Goal: Task Accomplishment & Management: Manage account settings

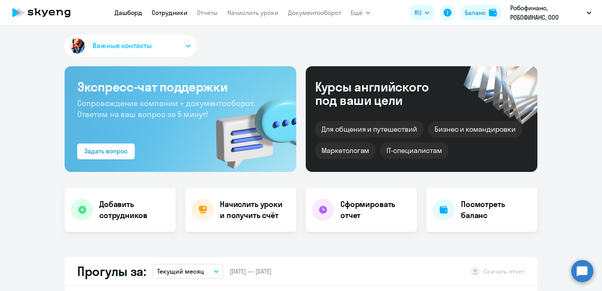
click at [180, 15] on link "Сотрудники" at bounding box center [170, 13] width 36 height 8
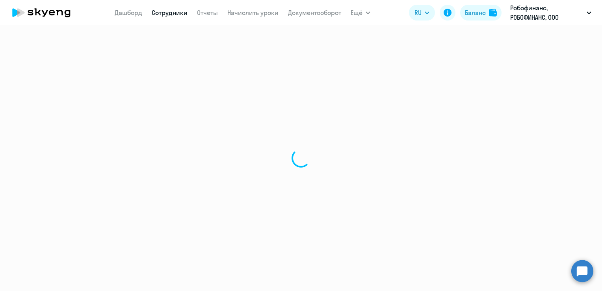
select select "30"
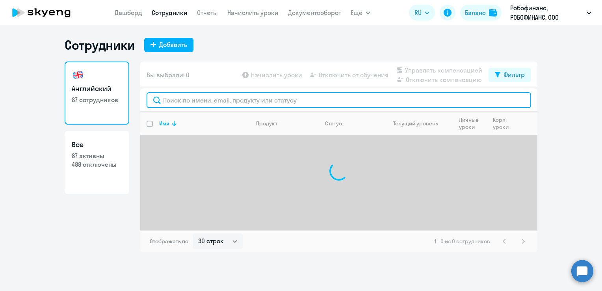
click at [207, 98] on input "text" at bounding box center [339, 100] width 385 height 16
type input "k"
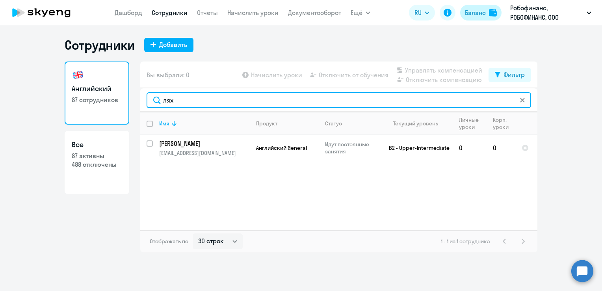
type input "лях"
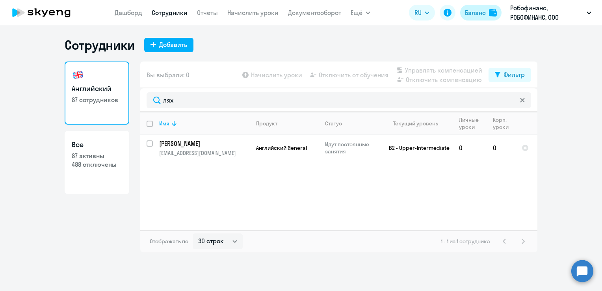
click at [481, 13] on div "Баланс" at bounding box center [475, 12] width 21 height 9
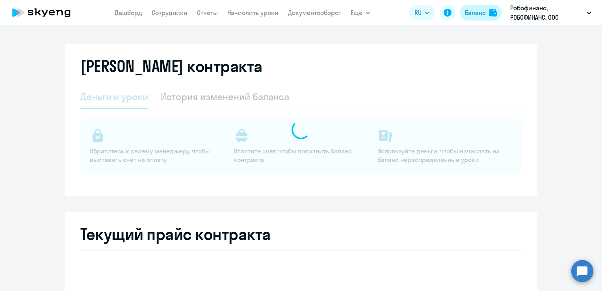
select select "english_adult_not_native_speaker"
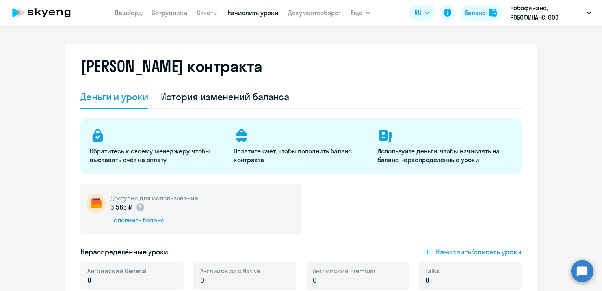
click at [264, 11] on link "Начислить уроки" at bounding box center [252, 13] width 51 height 8
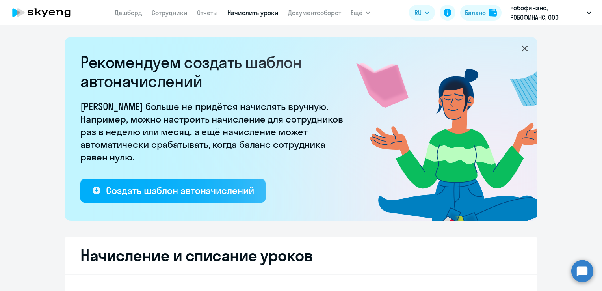
select select "10"
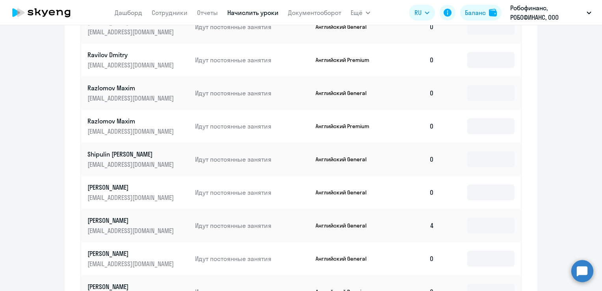
scroll to position [509, 0]
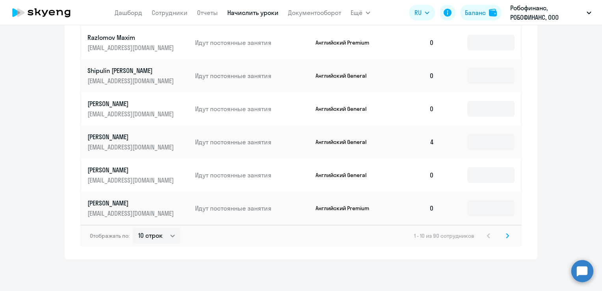
click at [506, 234] on icon at bounding box center [507, 235] width 2 height 4
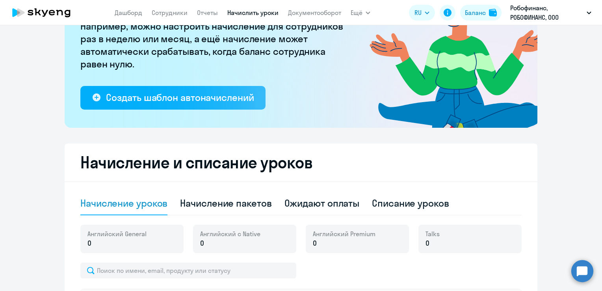
scroll to position [76, 0]
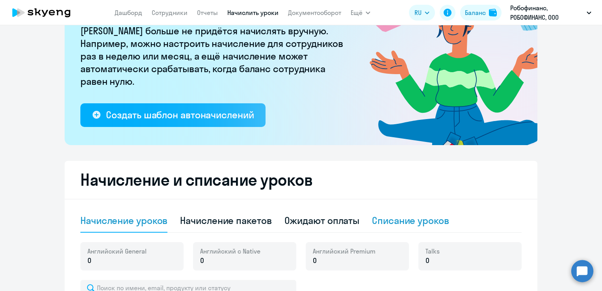
click at [385, 215] on div "Списание уроков" at bounding box center [410, 220] width 77 height 13
select select "10"
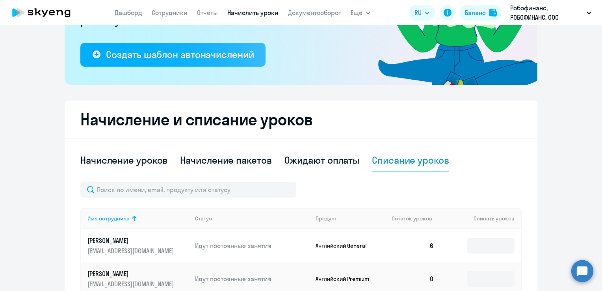
scroll to position [233, 0]
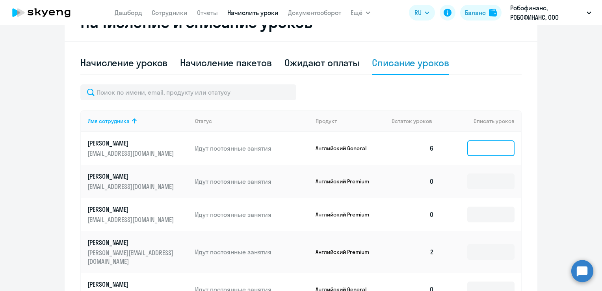
click at [483, 149] on input at bounding box center [490, 148] width 47 height 16
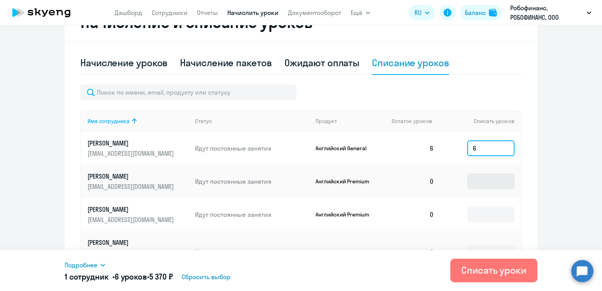
scroll to position [273, 0]
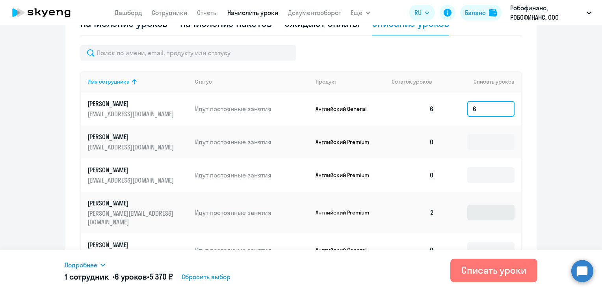
type input "6"
click at [494, 204] on input at bounding box center [490, 212] width 47 height 16
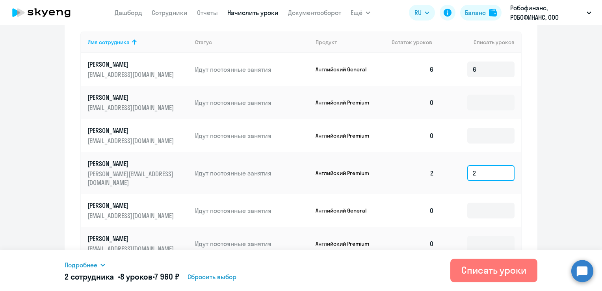
scroll to position [391, 0]
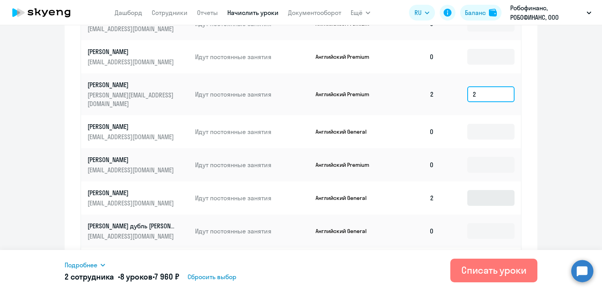
type input "2"
click at [504, 193] on input at bounding box center [490, 198] width 47 height 16
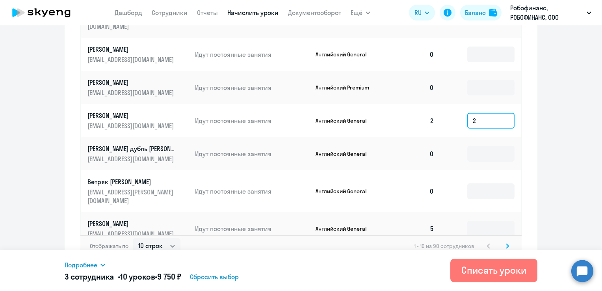
scroll to position [470, 0]
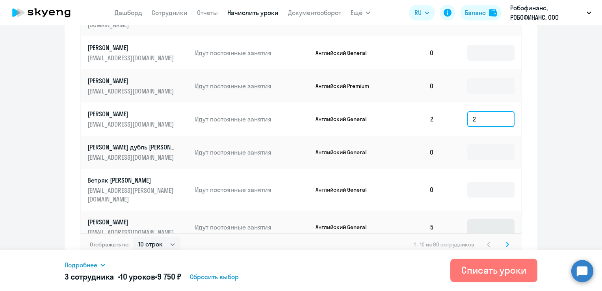
type input "2"
click at [487, 219] on input at bounding box center [490, 227] width 47 height 16
type input "5"
click at [506, 242] on icon at bounding box center [507, 245] width 3 height 6
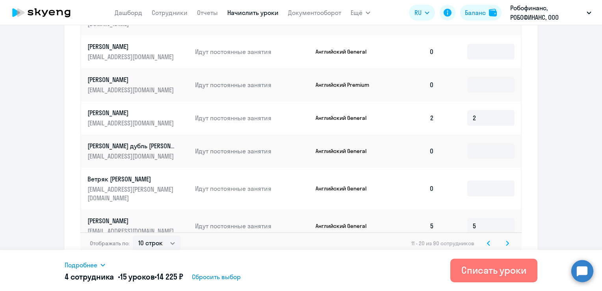
scroll to position [471, 0]
click at [506, 240] on icon at bounding box center [507, 242] width 2 height 4
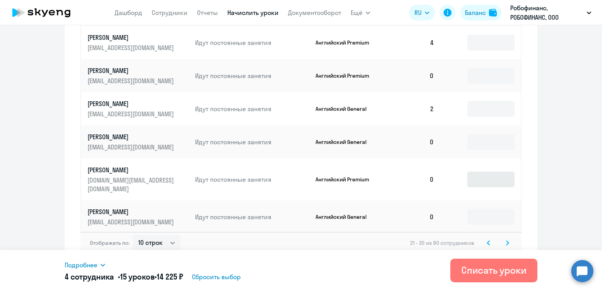
scroll to position [432, 0]
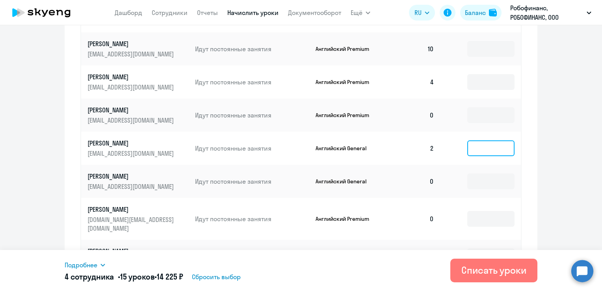
click at [500, 148] on input at bounding box center [490, 148] width 47 height 16
type input "2"
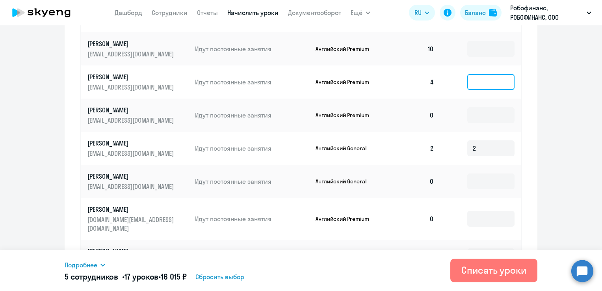
click at [506, 81] on input at bounding box center [490, 82] width 47 height 16
type input "4"
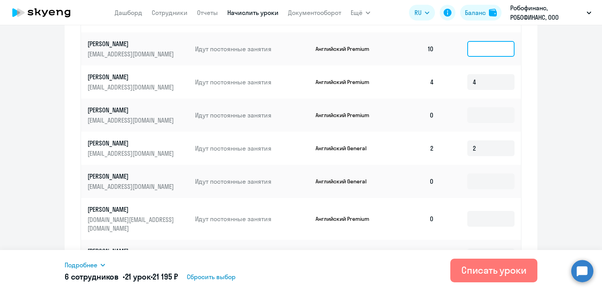
click at [500, 48] on input at bounding box center [490, 49] width 47 height 16
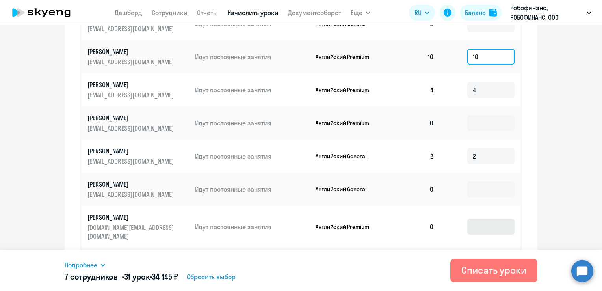
scroll to position [471, 0]
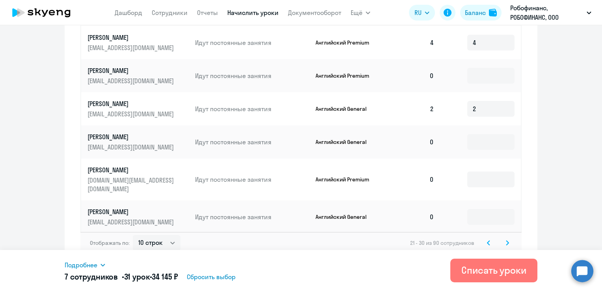
type input "10"
click at [503, 238] on svg-icon at bounding box center [507, 242] width 9 height 9
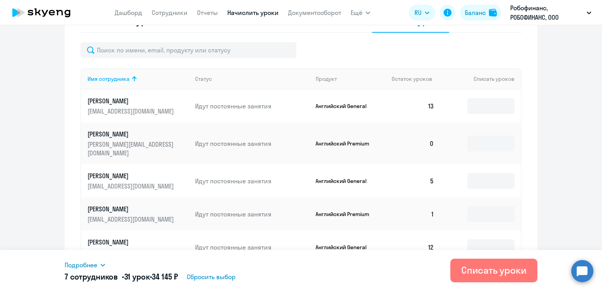
scroll to position [274, 0]
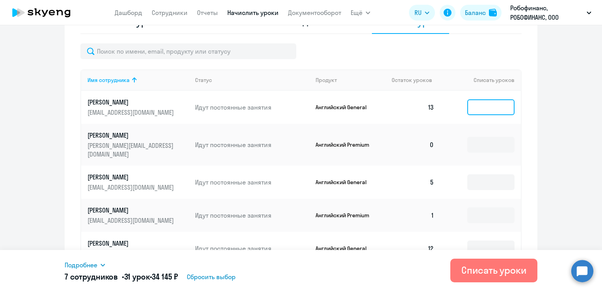
click at [493, 107] on input at bounding box center [490, 107] width 47 height 16
type input "13"
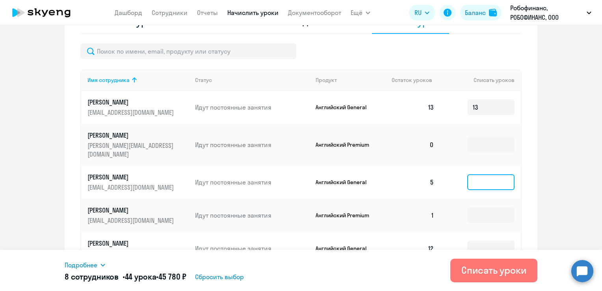
click at [486, 174] on input at bounding box center [490, 182] width 47 height 16
type input "5"
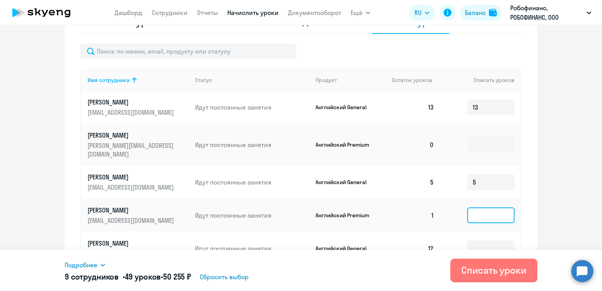
click at [470, 208] on input at bounding box center [490, 215] width 47 height 16
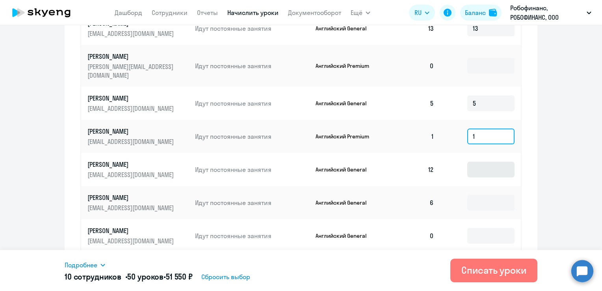
type input "1"
click at [504, 163] on input at bounding box center [490, 170] width 47 height 16
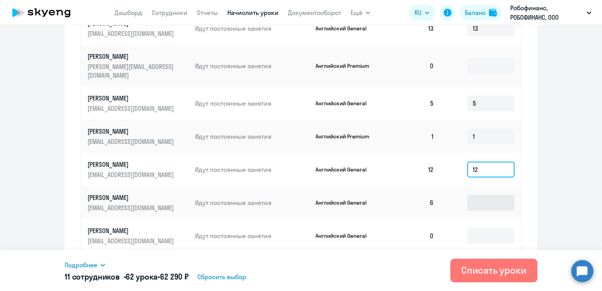
type input "12"
click at [481, 197] on input at bounding box center [490, 203] width 47 height 16
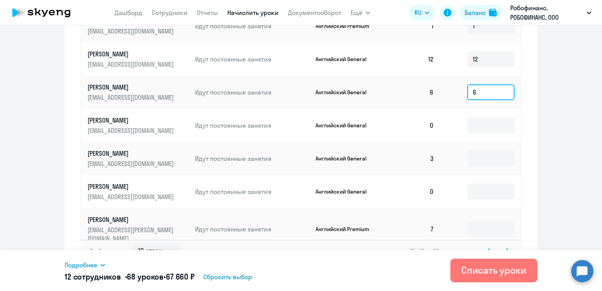
scroll to position [471, 0]
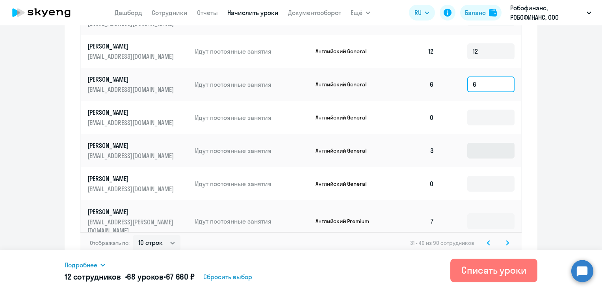
type input "6"
click at [491, 143] on input at bounding box center [490, 151] width 47 height 16
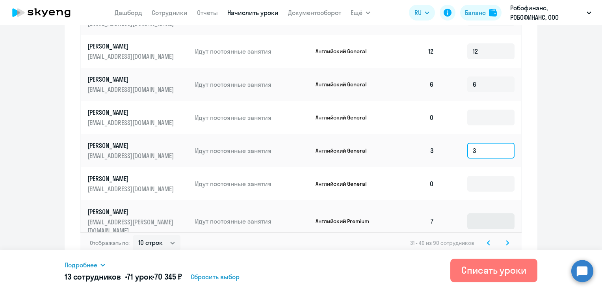
type input "3"
click at [481, 213] on input at bounding box center [490, 221] width 47 height 16
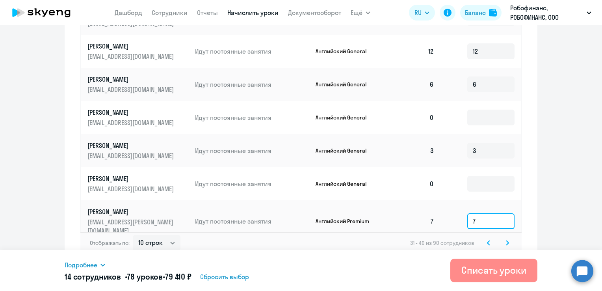
type input "7"
click at [464, 271] on div "Списать уроки" at bounding box center [493, 270] width 65 height 13
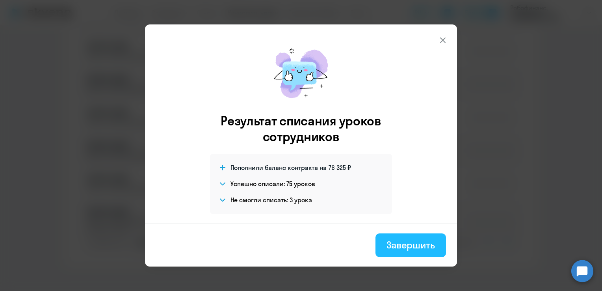
click at [417, 253] on button "Завершить" at bounding box center [410, 245] width 71 height 24
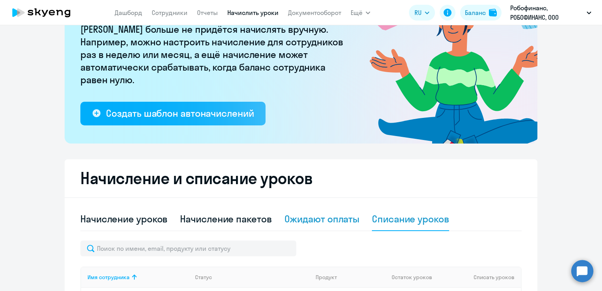
scroll to position [0, 0]
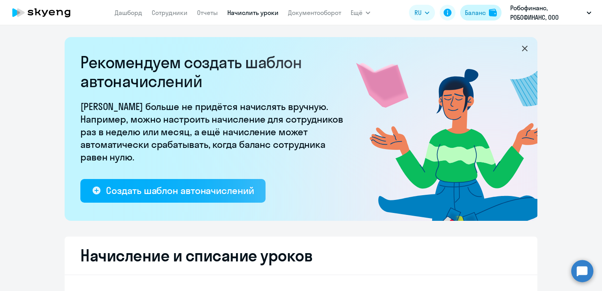
click at [472, 13] on div "Баланс" at bounding box center [475, 12] width 21 height 9
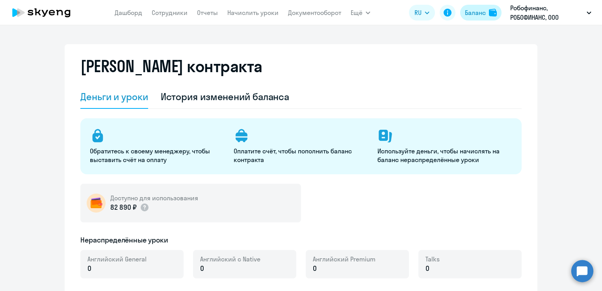
select select "english_adult_not_native_speaker"
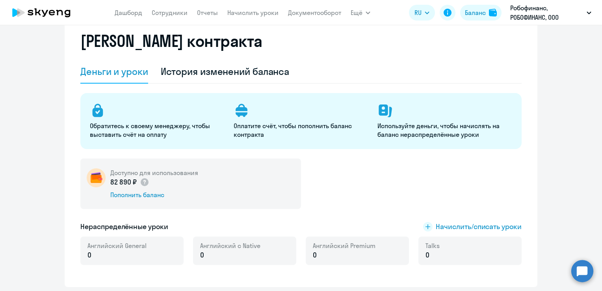
scroll to position [39, 0]
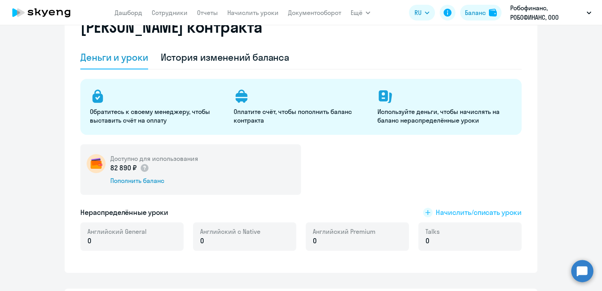
click at [473, 212] on span "Начислить/списать уроки" at bounding box center [479, 212] width 86 height 10
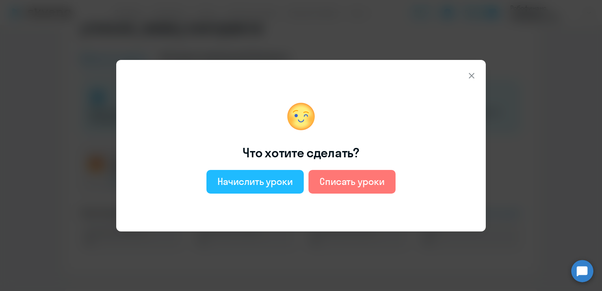
click at [283, 175] on div "Начислить уроки" at bounding box center [254, 181] width 75 height 13
select select "english_adult_not_native_speaker"
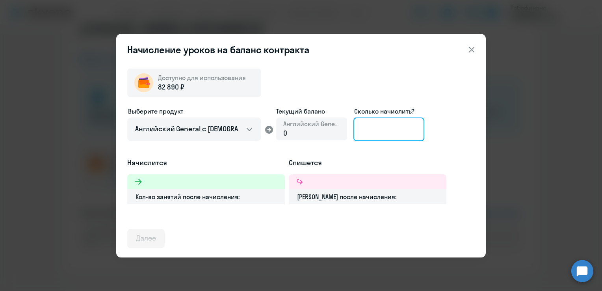
click at [387, 128] on input at bounding box center [388, 129] width 71 height 24
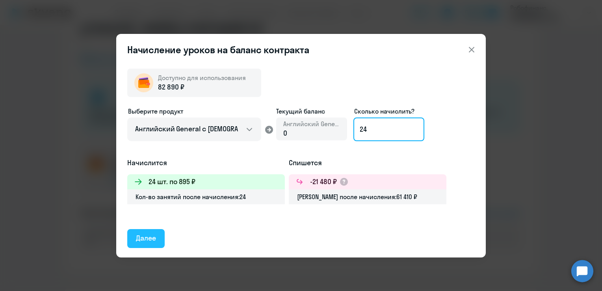
type input "24"
click at [161, 238] on button "Далее" at bounding box center [145, 238] width 37 height 19
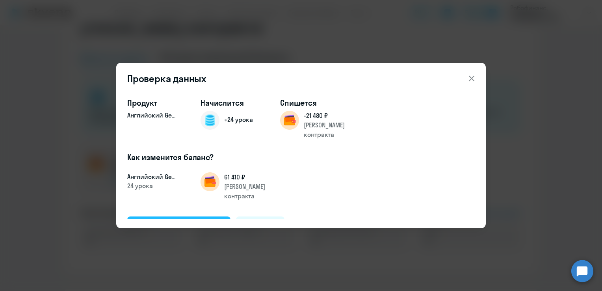
click at [175, 220] on div "Подтвердить и начислить" at bounding box center [179, 225] width 86 height 10
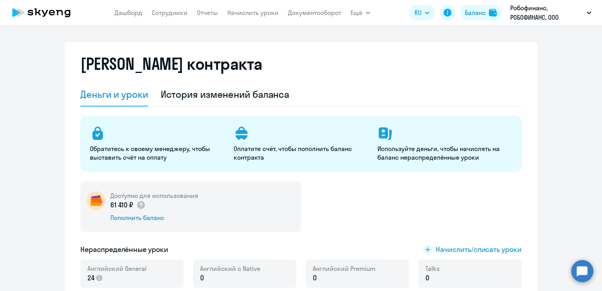
scroll to position [0, 0]
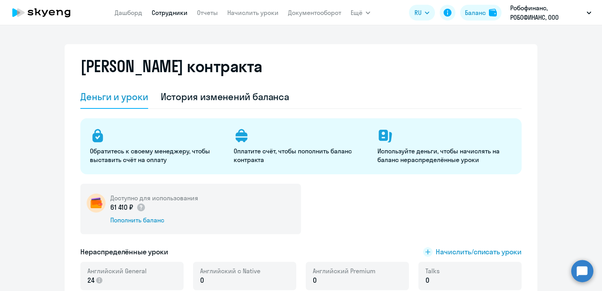
click at [174, 15] on link "Сотрудники" at bounding box center [170, 13] width 36 height 8
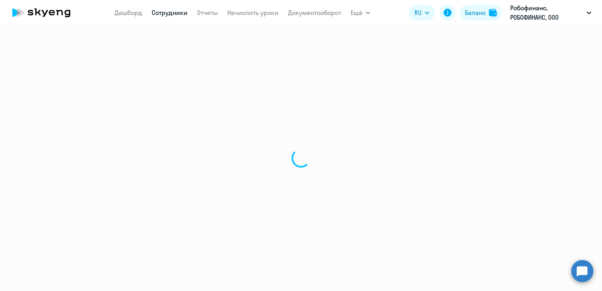
select select "30"
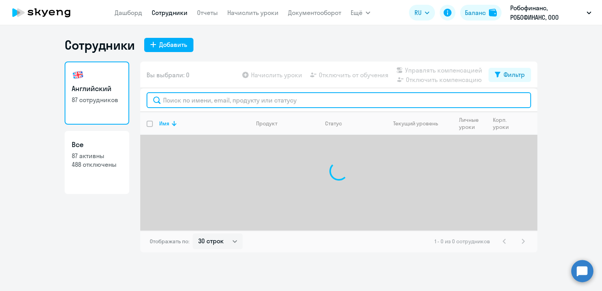
click at [197, 98] on input "text" at bounding box center [339, 100] width 385 height 16
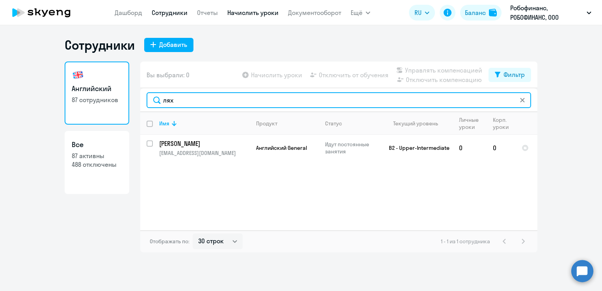
type input "лях"
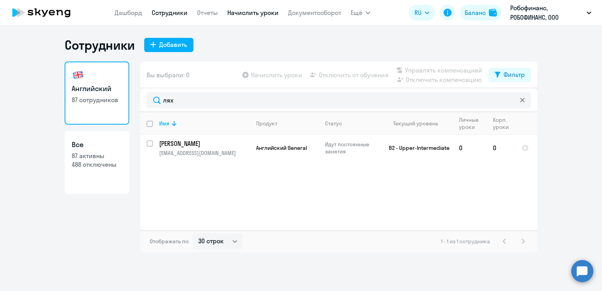
click at [240, 15] on link "Начислить уроки" at bounding box center [252, 13] width 51 height 8
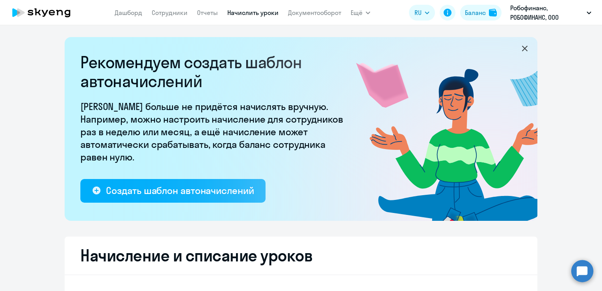
select select "10"
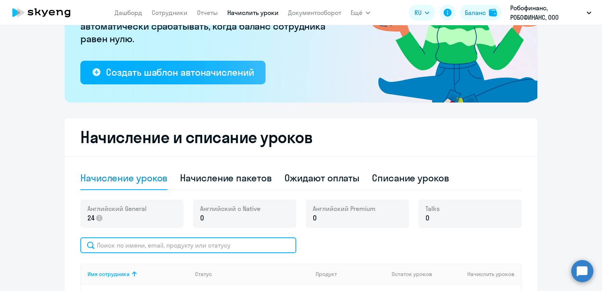
click at [167, 243] on input "text" at bounding box center [188, 245] width 216 height 16
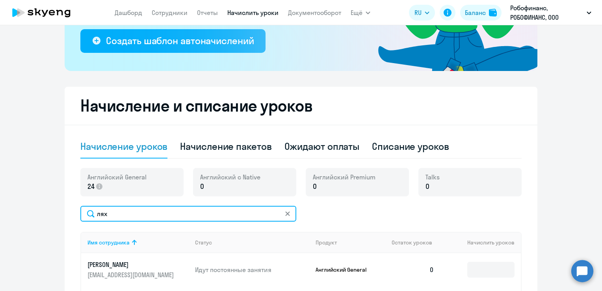
scroll to position [197, 0]
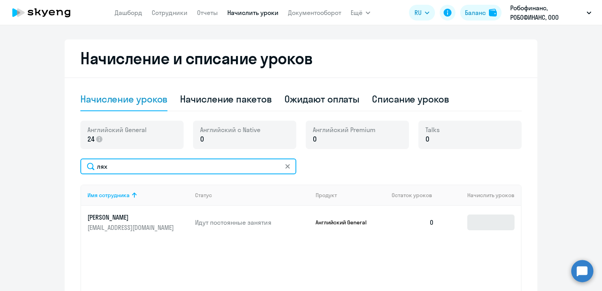
type input "лях"
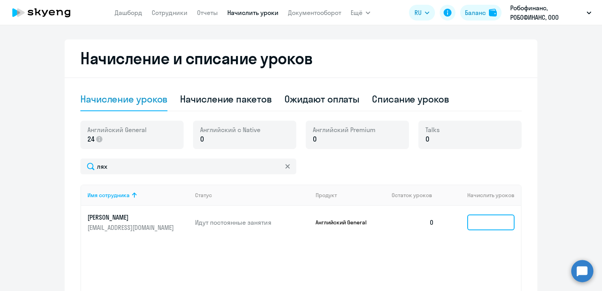
click at [483, 221] on input at bounding box center [490, 222] width 47 height 16
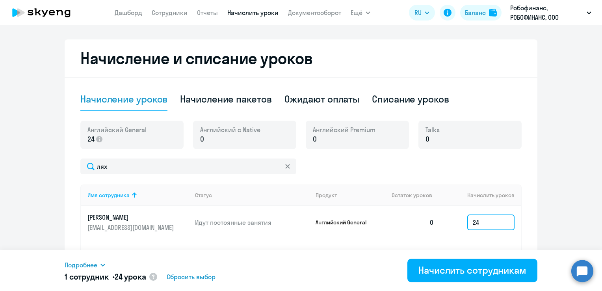
scroll to position [236, 0]
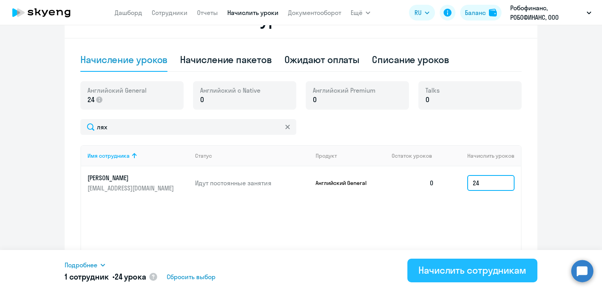
type input "24"
click at [478, 270] on div "Начислить сотрудникам" at bounding box center [472, 270] width 108 height 13
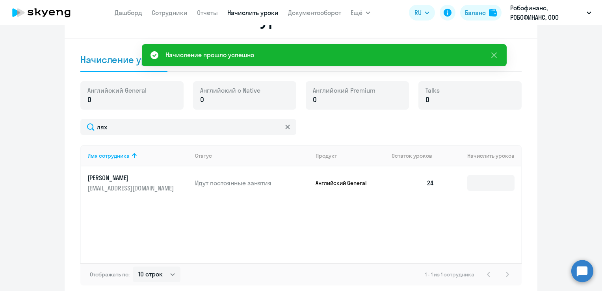
scroll to position [0, 0]
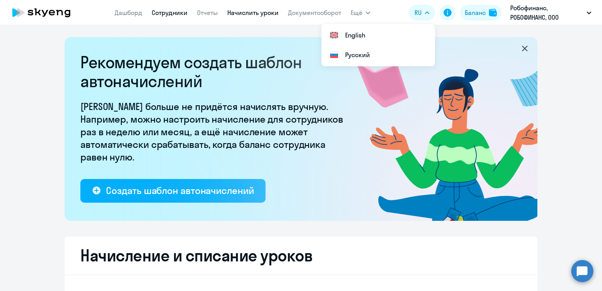
click at [164, 10] on link "Сотрудники" at bounding box center [170, 13] width 36 height 8
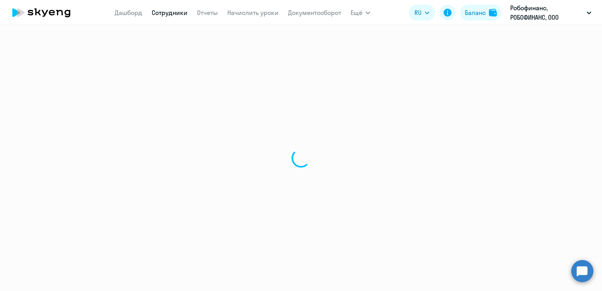
select select "30"
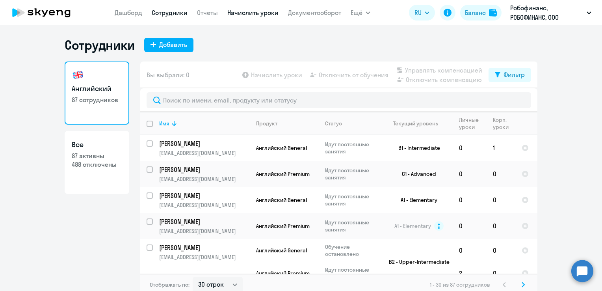
click at [243, 12] on link "Начислить уроки" at bounding box center [252, 13] width 51 height 8
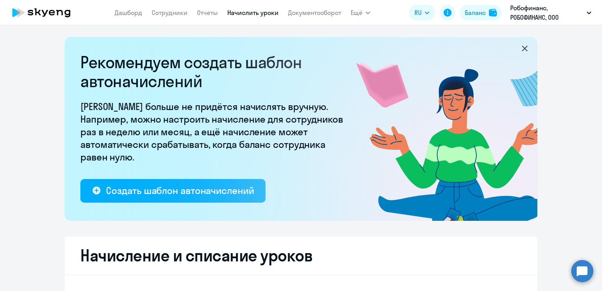
select select "10"
click at [166, 18] on nav "[PERSON_NAME] Отчеты Начислить уроки Документооборот" at bounding box center [228, 13] width 227 height 16
click at [167, 14] on link "Сотрудники" at bounding box center [170, 13] width 36 height 8
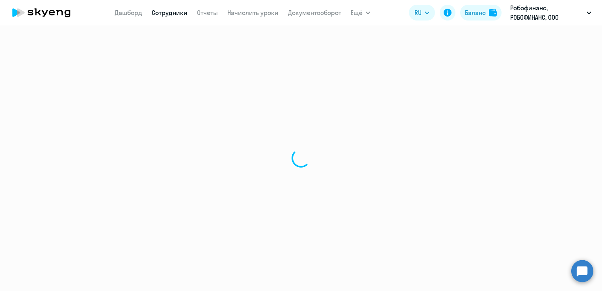
select select "30"
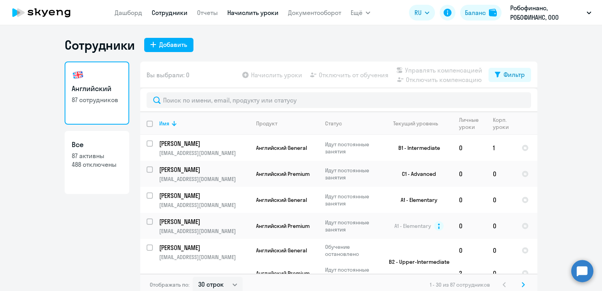
click at [233, 13] on link "Начислить уроки" at bounding box center [252, 13] width 51 height 8
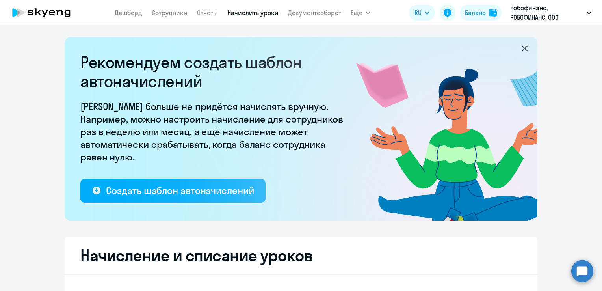
select select "10"
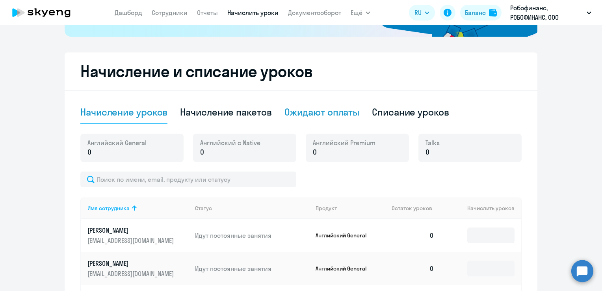
scroll to position [197, 0]
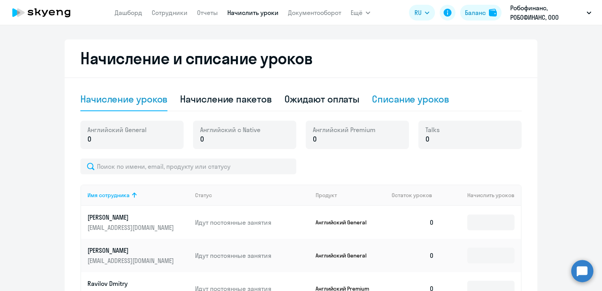
click at [389, 97] on div "Списание уроков" at bounding box center [410, 99] width 77 height 13
select select "10"
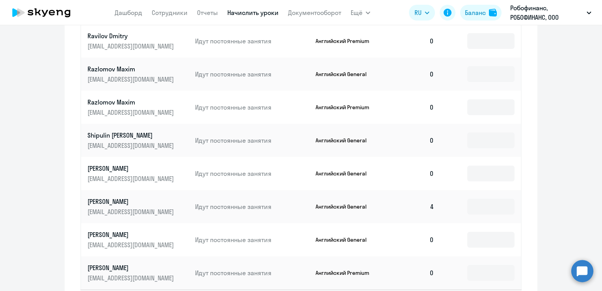
scroll to position [471, 0]
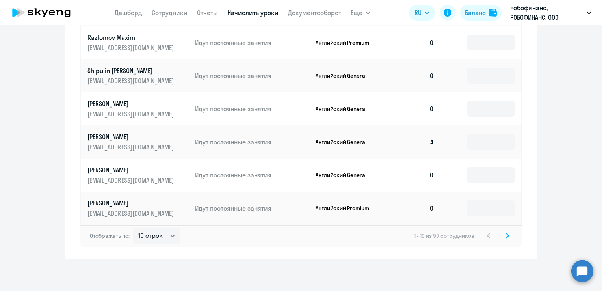
click at [503, 238] on svg-icon at bounding box center [507, 235] width 9 height 9
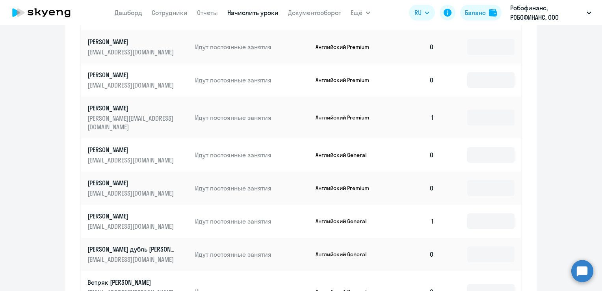
scroll to position [392, 0]
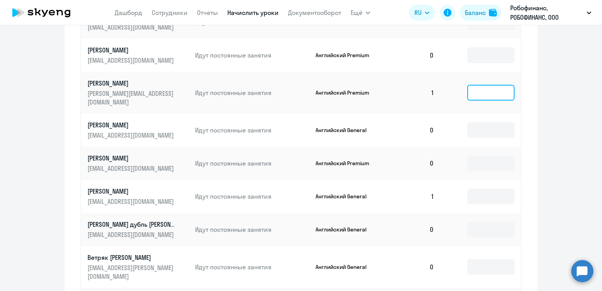
click at [496, 85] on input at bounding box center [490, 93] width 47 height 16
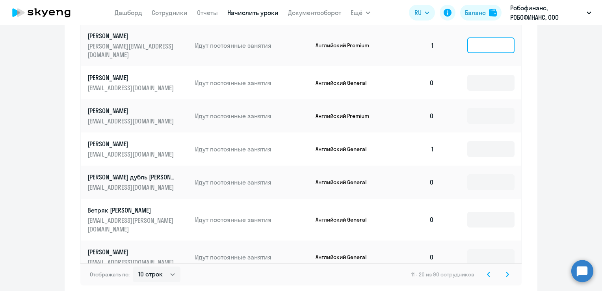
scroll to position [471, 0]
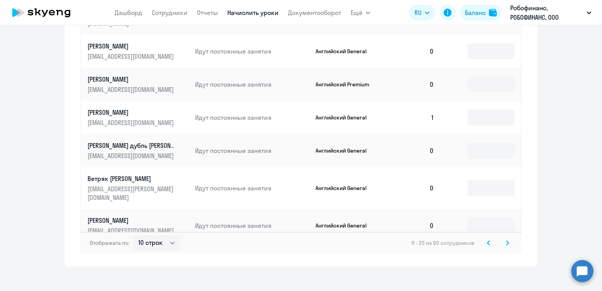
click at [487, 240] on icon at bounding box center [488, 243] width 3 height 6
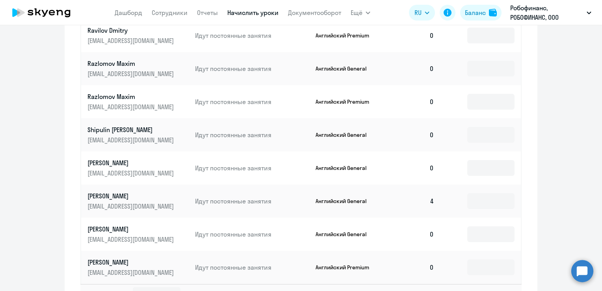
scroll to position [432, 0]
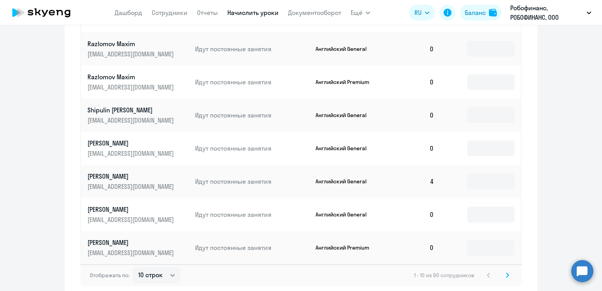
click at [503, 279] on svg-icon at bounding box center [507, 274] width 9 height 9
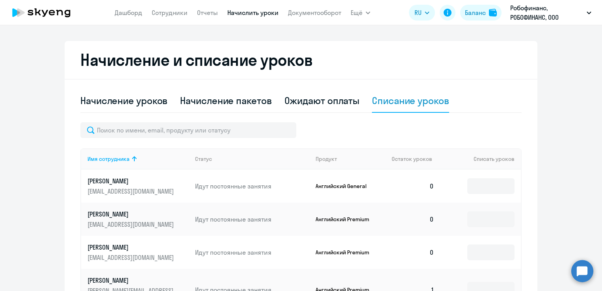
scroll to position [235, 0]
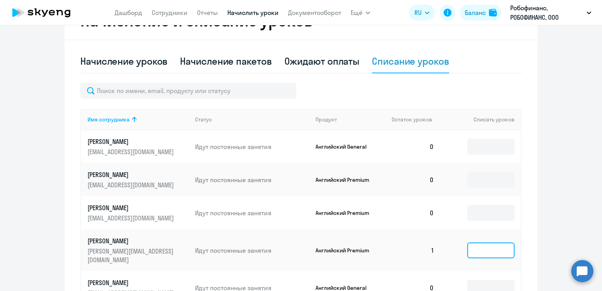
click at [496, 242] on input at bounding box center [490, 250] width 47 height 16
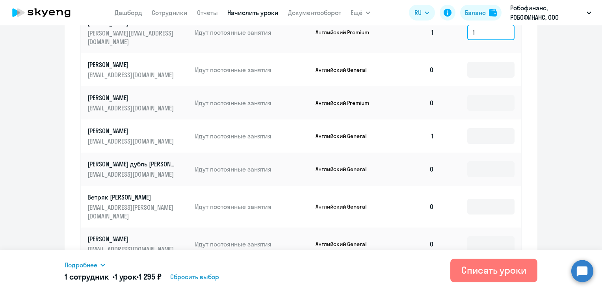
scroll to position [471, 0]
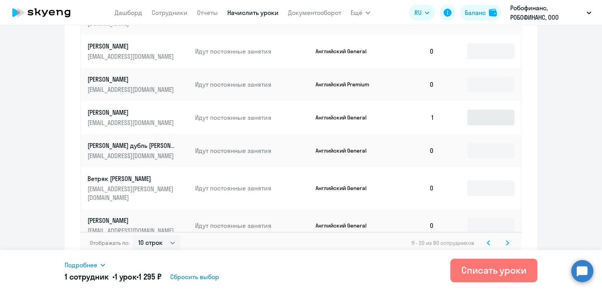
type input "1"
click at [494, 115] on input at bounding box center [490, 118] width 47 height 16
type input "1"
click at [504, 239] on svg-icon at bounding box center [507, 242] width 9 height 9
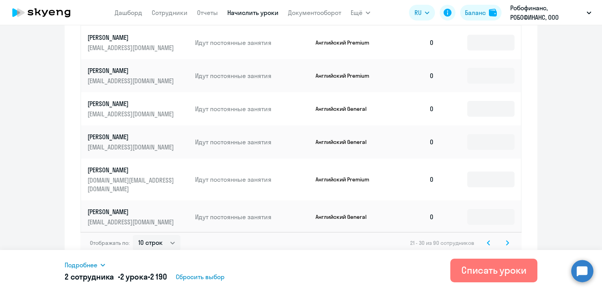
click at [506, 240] on icon at bounding box center [507, 243] width 3 height 6
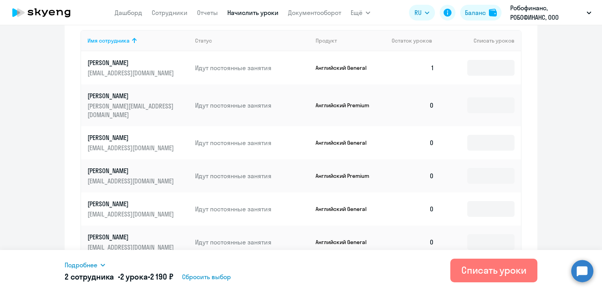
scroll to position [274, 0]
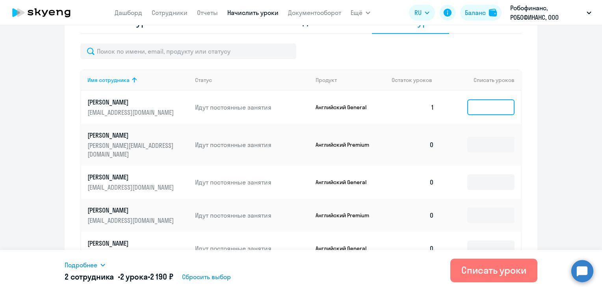
click at [484, 106] on input at bounding box center [490, 107] width 47 height 16
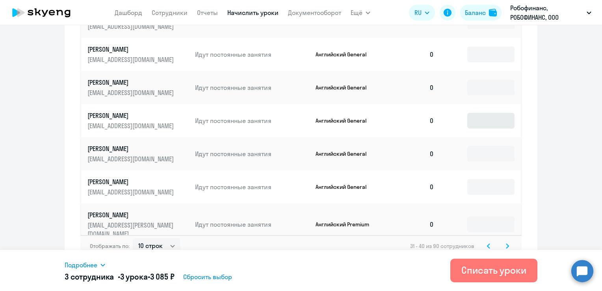
scroll to position [471, 0]
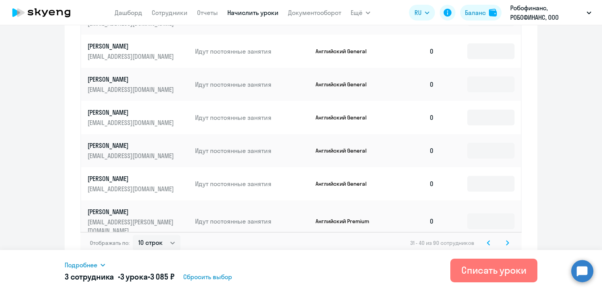
type input "1"
click at [506, 240] on icon at bounding box center [507, 243] width 3 height 6
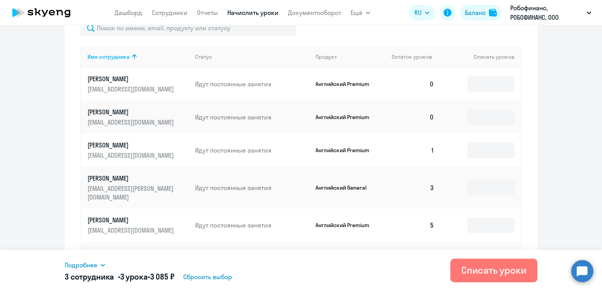
scroll to position [274, 0]
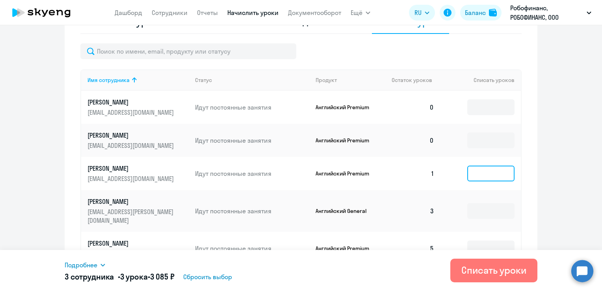
click at [490, 174] on input at bounding box center [490, 173] width 47 height 16
click at [467, 208] on input at bounding box center [490, 211] width 47 height 16
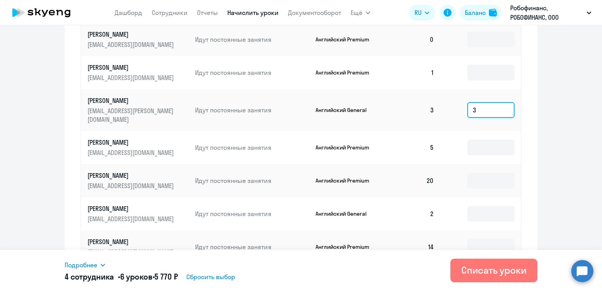
scroll to position [392, 0]
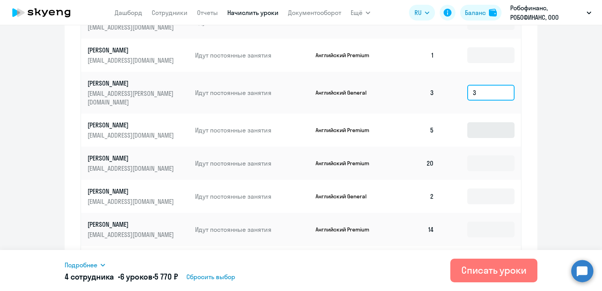
type input "3"
click at [481, 122] on input at bounding box center [490, 130] width 47 height 16
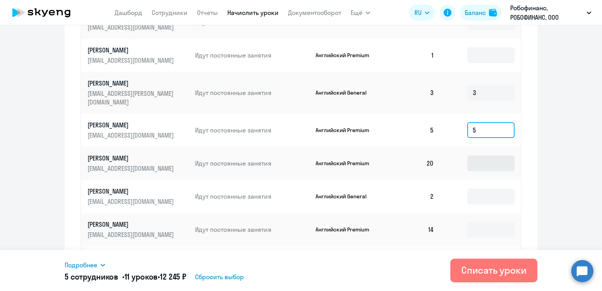
type input "5"
click at [470, 155] on input at bounding box center [490, 163] width 47 height 16
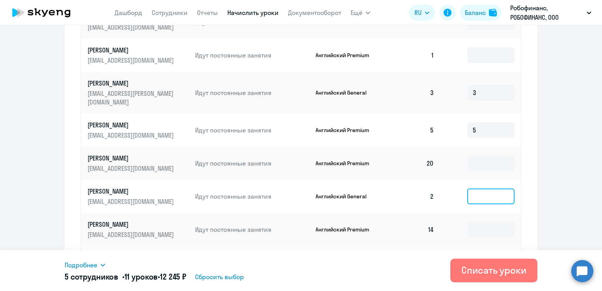
click at [487, 188] on input at bounding box center [490, 196] width 47 height 16
type input "2"
click at [469, 221] on input at bounding box center [490, 229] width 47 height 16
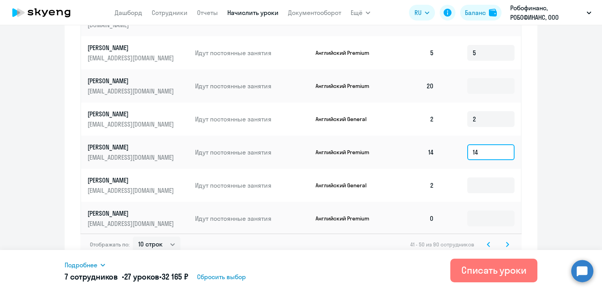
scroll to position [471, 0]
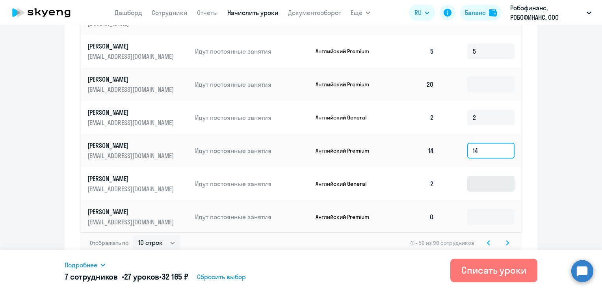
type input "14"
click at [486, 176] on input at bounding box center [490, 184] width 47 height 16
type input "2"
click at [506, 240] on icon at bounding box center [507, 243] width 3 height 6
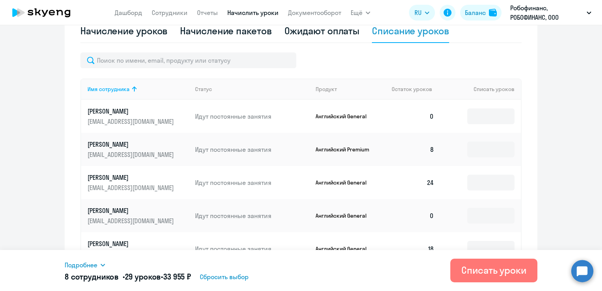
scroll to position [274, 0]
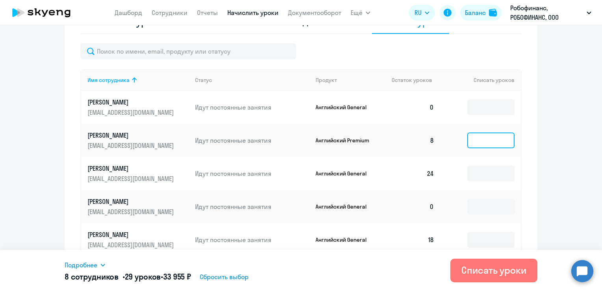
click at [483, 137] on input at bounding box center [490, 140] width 47 height 16
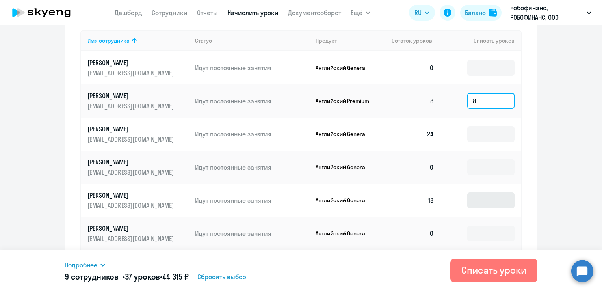
type input "8"
click at [481, 200] on input at bounding box center [490, 200] width 47 height 16
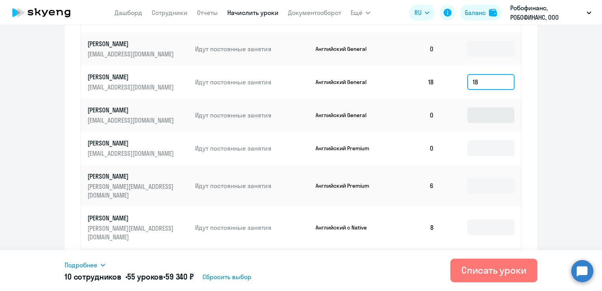
scroll to position [471, 0]
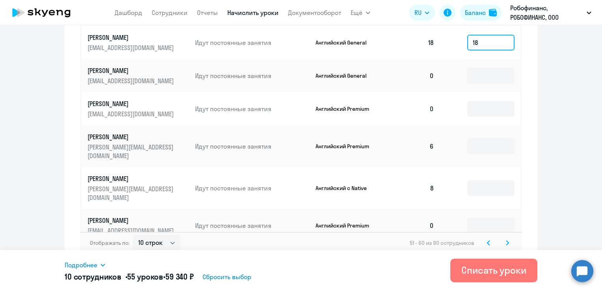
type input "18"
click at [503, 238] on svg-icon at bounding box center [507, 242] width 9 height 9
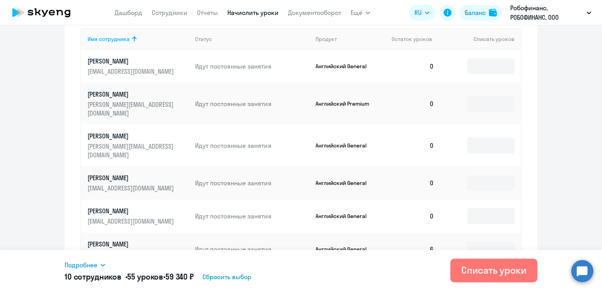
scroll to position [392, 0]
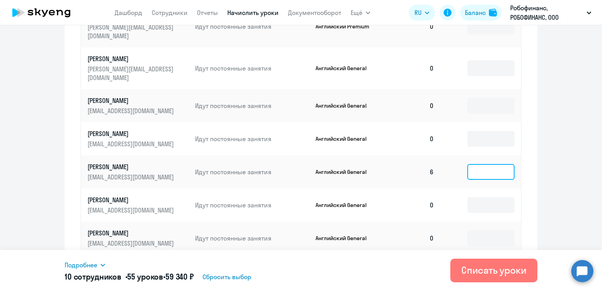
click at [493, 164] on input at bounding box center [490, 172] width 47 height 16
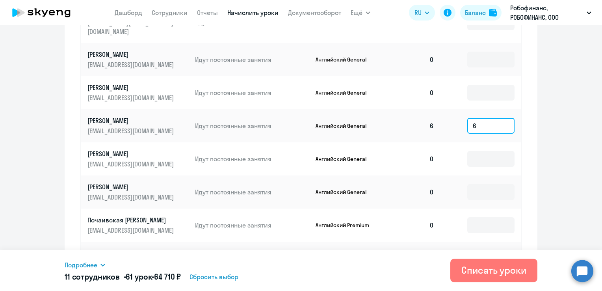
scroll to position [471, 0]
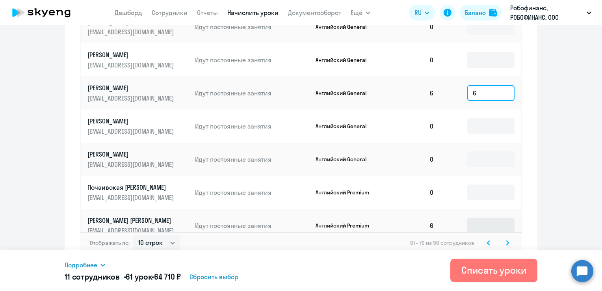
type input "6"
click at [468, 217] on input at bounding box center [490, 225] width 47 height 16
type input "6"
click at [506, 240] on icon at bounding box center [507, 242] width 2 height 4
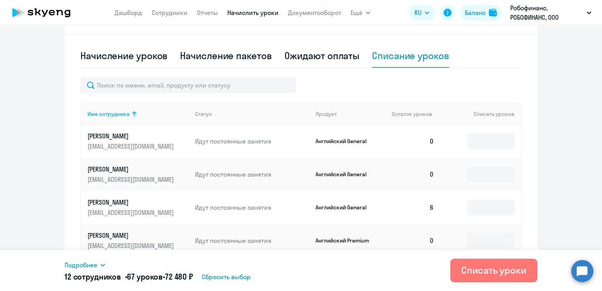
scroll to position [235, 0]
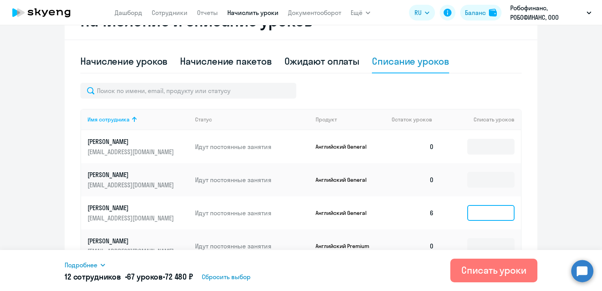
click at [489, 212] on input at bounding box center [490, 213] width 47 height 16
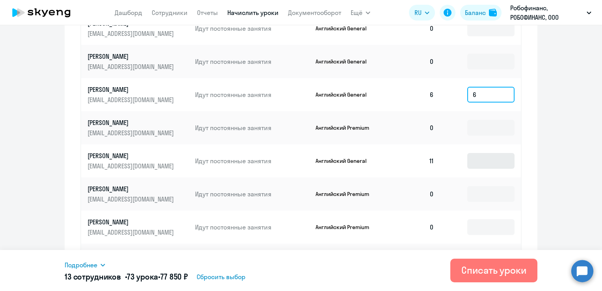
type input "6"
click at [487, 163] on input at bounding box center [490, 161] width 47 height 16
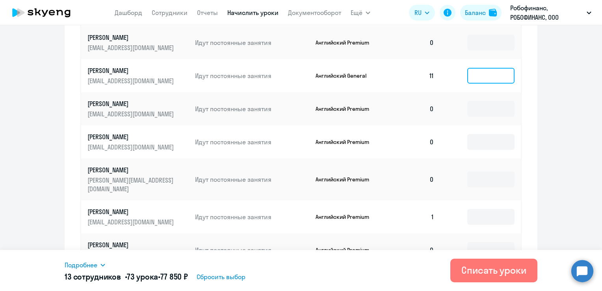
scroll to position [471, 0]
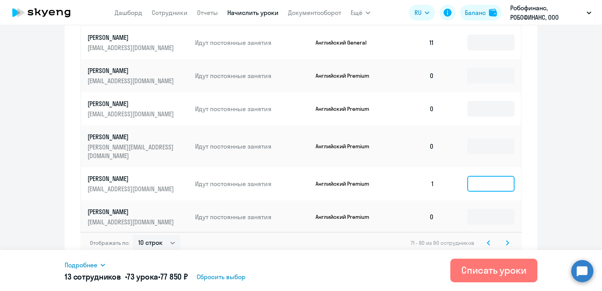
click at [489, 176] on input at bounding box center [490, 184] width 47 height 16
type input "1"
click at [450, 216] on td at bounding box center [480, 216] width 80 height 33
click at [506, 240] on icon at bounding box center [507, 243] width 3 height 6
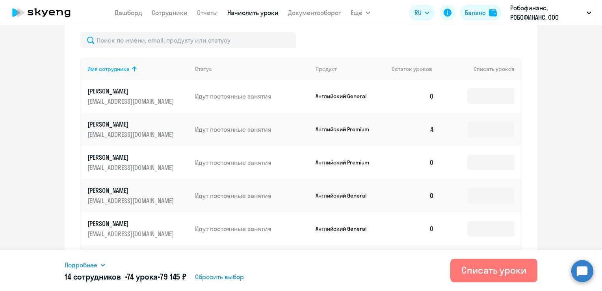
scroll to position [274, 0]
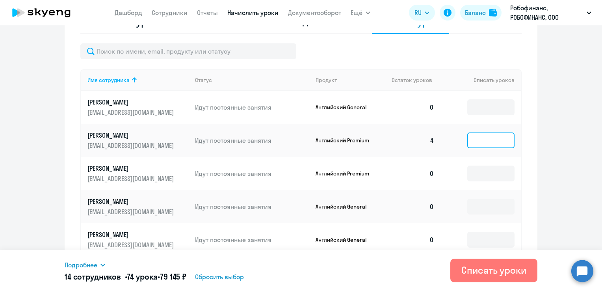
click at [481, 141] on input at bounding box center [490, 140] width 47 height 16
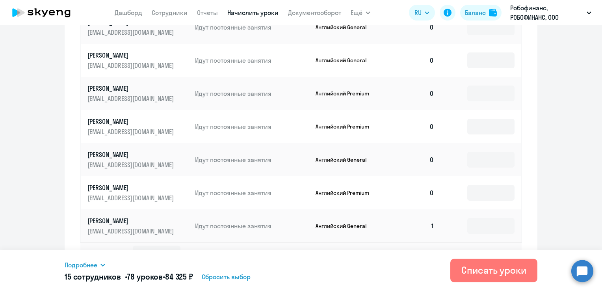
scroll to position [471, 0]
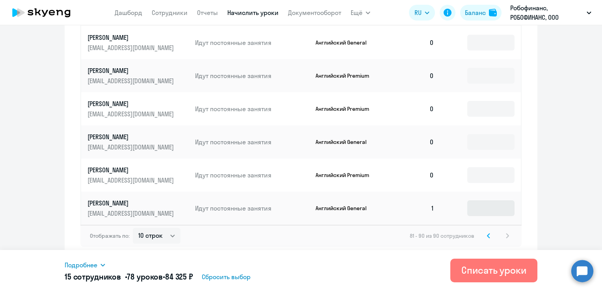
type input "4"
click at [471, 212] on input at bounding box center [490, 208] width 47 height 16
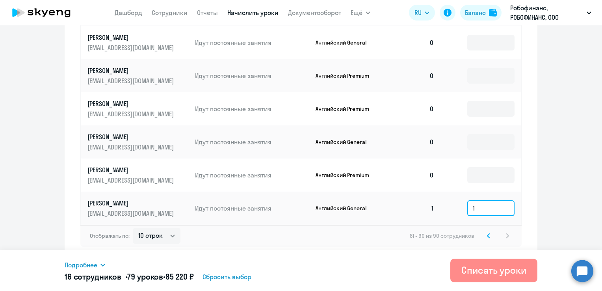
type input "1"
click at [507, 274] on div "Списать уроки" at bounding box center [493, 270] width 65 height 13
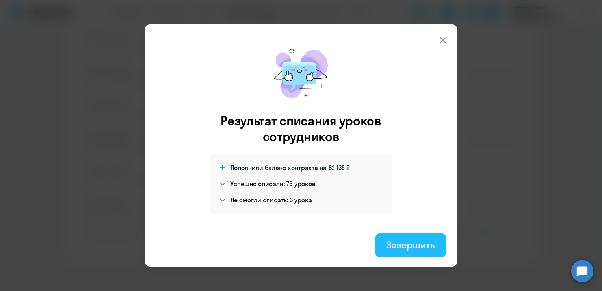
click at [426, 243] on div "Завершить" at bounding box center [411, 244] width 48 height 13
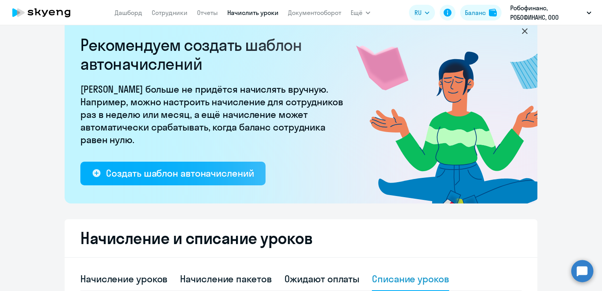
scroll to position [0, 0]
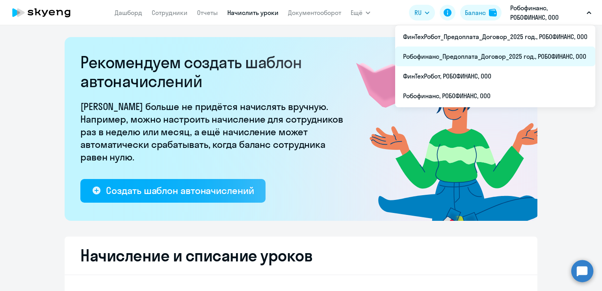
click at [473, 60] on li "Робофинанс_Предоплата_Договор_2025 год., РОБОФИНАНС, ООО" at bounding box center [495, 56] width 200 height 20
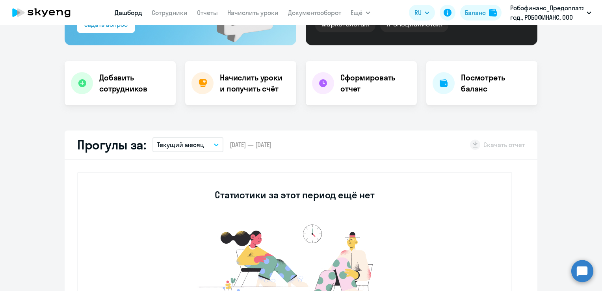
scroll to position [197, 0]
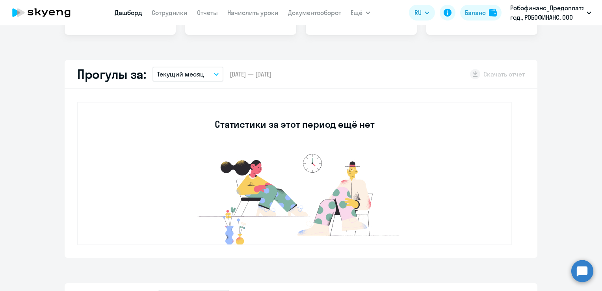
select select "30"
click at [236, 15] on link "Начислить уроки" at bounding box center [252, 13] width 51 height 8
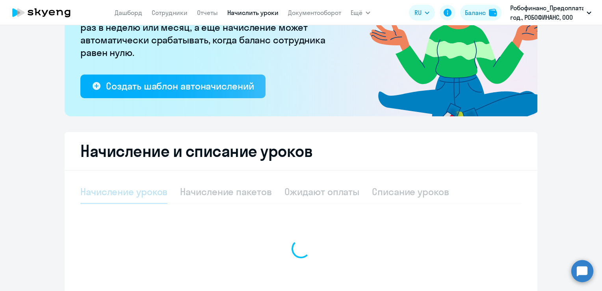
select select "10"
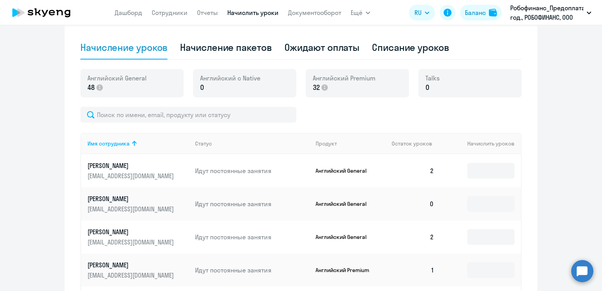
scroll to position [262, 0]
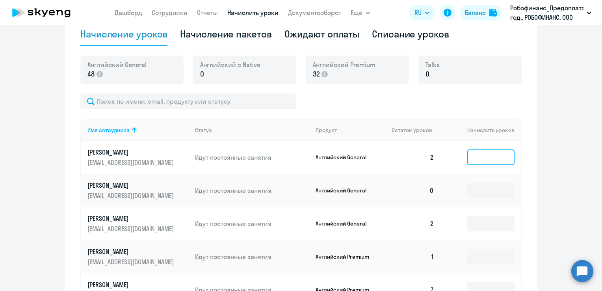
click at [478, 157] on input at bounding box center [490, 157] width 47 height 16
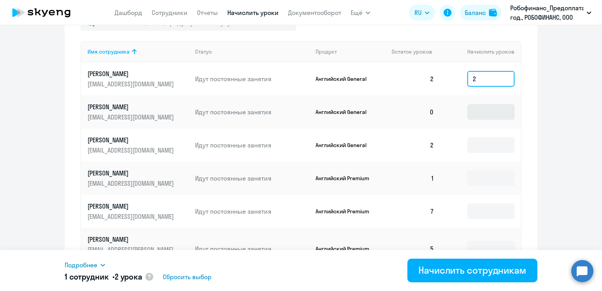
scroll to position [341, 0]
type input "2"
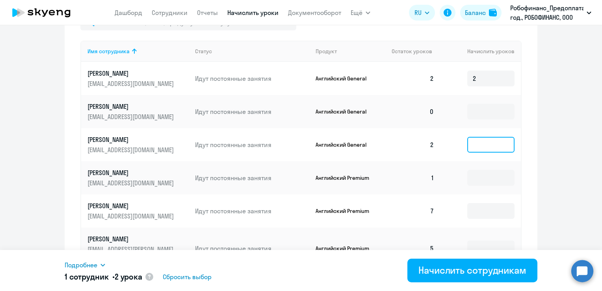
click at [487, 144] on input at bounding box center [490, 145] width 47 height 16
type input "2"
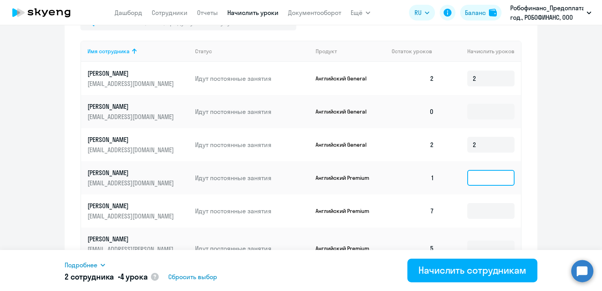
click at [489, 177] on input at bounding box center [490, 178] width 47 height 16
type input "1"
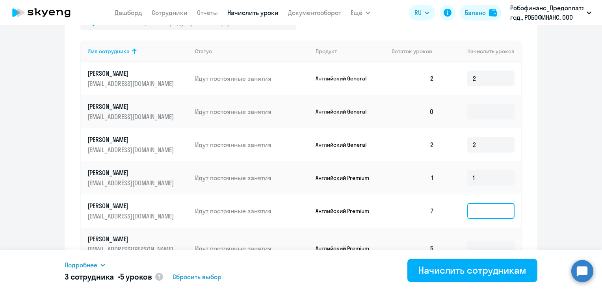
click at [486, 209] on input at bounding box center [490, 211] width 47 height 16
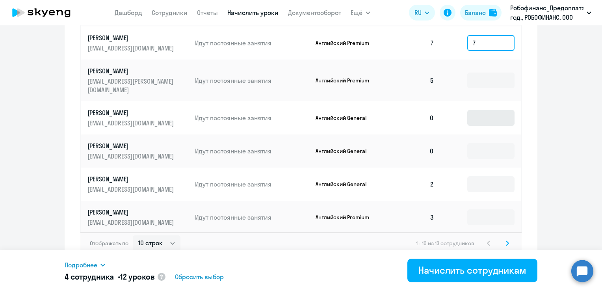
scroll to position [509, 0]
type input "7"
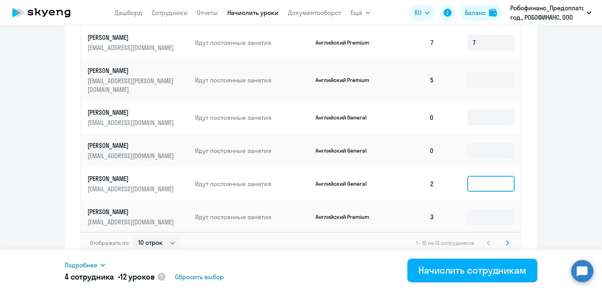
click at [481, 177] on input at bounding box center [490, 184] width 47 height 16
type input "2"
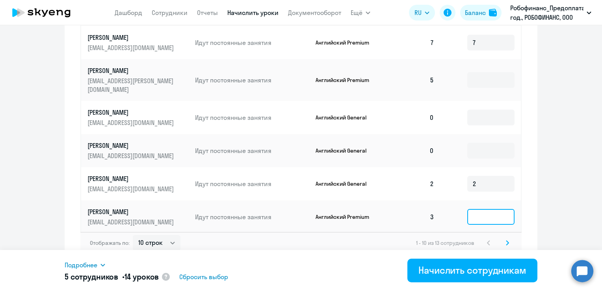
click at [485, 209] on input at bounding box center [490, 217] width 47 height 16
type input "3"
click at [506, 238] on svg-icon at bounding box center [507, 242] width 9 height 9
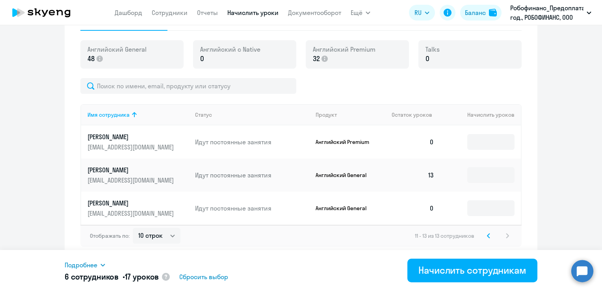
scroll to position [238, 0]
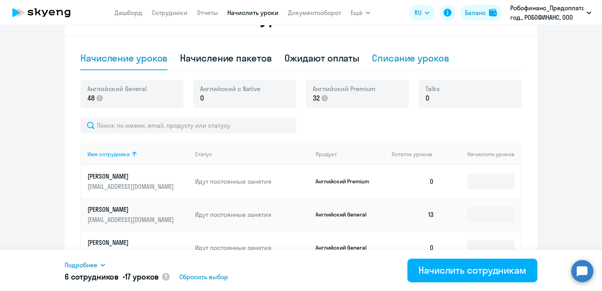
click at [386, 62] on div "Списание уроков" at bounding box center [410, 58] width 77 height 13
select select "10"
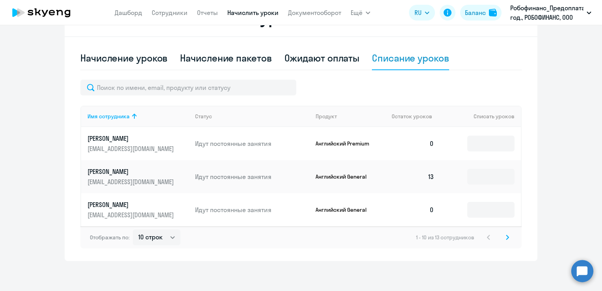
click at [503, 238] on svg-icon at bounding box center [507, 236] width 9 height 9
click at [487, 236] on icon at bounding box center [488, 237] width 3 height 6
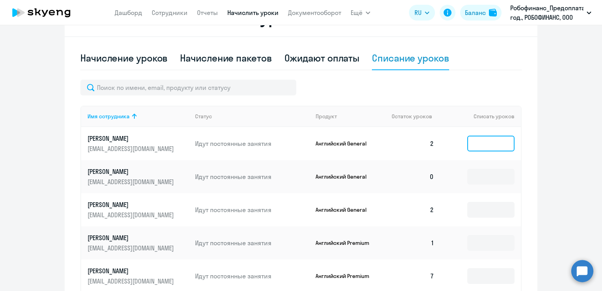
click at [480, 145] on input at bounding box center [490, 144] width 47 height 16
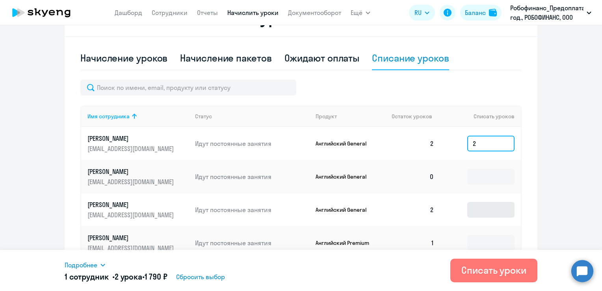
type input "2"
click at [482, 214] on input at bounding box center [490, 210] width 47 height 16
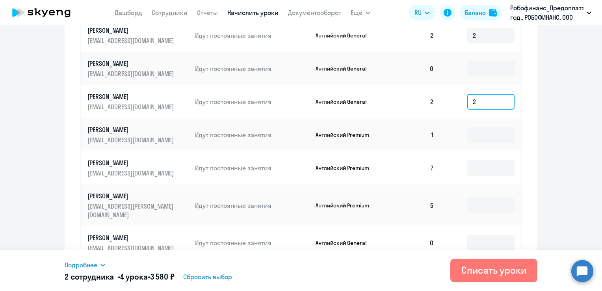
scroll to position [356, 0]
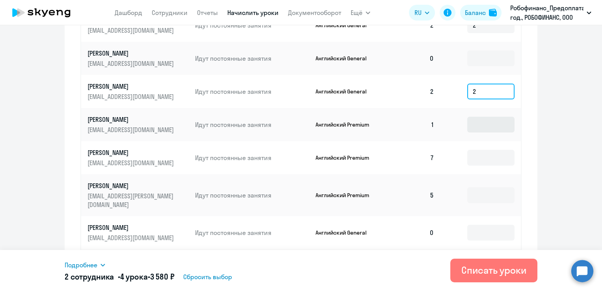
type input "2"
click at [478, 124] on input at bounding box center [490, 125] width 47 height 16
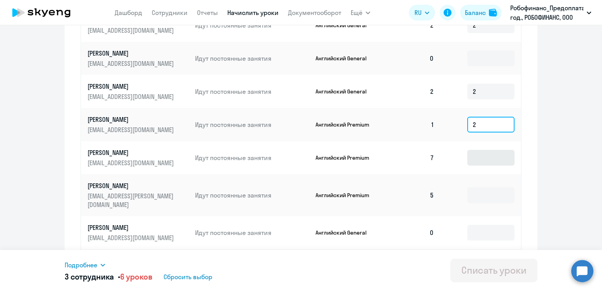
type input "2"
click at [483, 158] on input at bounding box center [490, 158] width 47 height 16
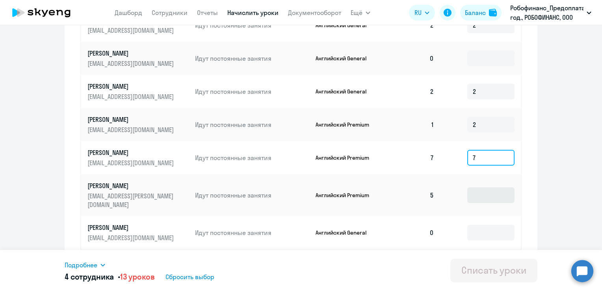
type input "7"
click at [484, 191] on input at bounding box center [490, 195] width 47 height 16
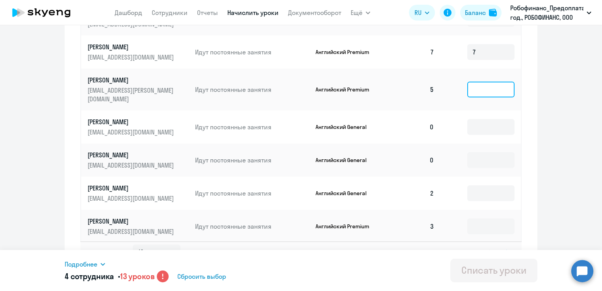
scroll to position [471, 0]
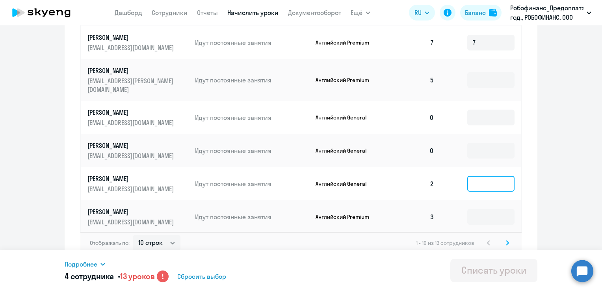
click at [491, 176] on input at bounding box center [490, 184] width 47 height 16
type input "2"
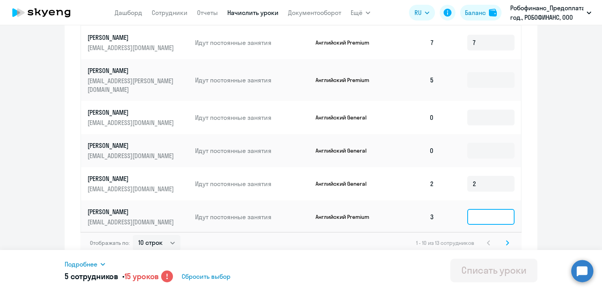
click at [479, 209] on input at bounding box center [490, 217] width 47 height 16
type input "3"
click at [506, 240] on icon at bounding box center [507, 243] width 3 height 6
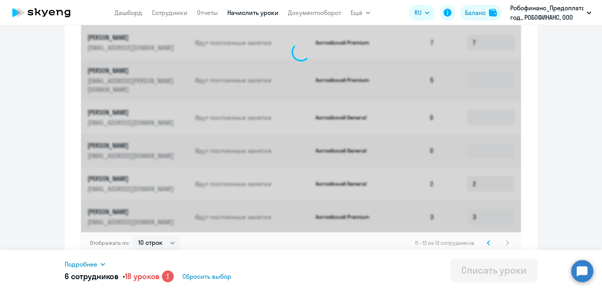
scroll to position [240, 0]
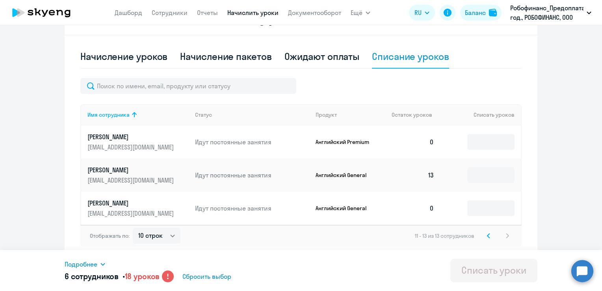
click at [169, 281] on circle at bounding box center [168, 276] width 12 height 12
click at [169, 279] on circle at bounding box center [168, 276] width 12 height 12
click at [215, 275] on span "Сбросить выбор" at bounding box center [206, 275] width 49 height 9
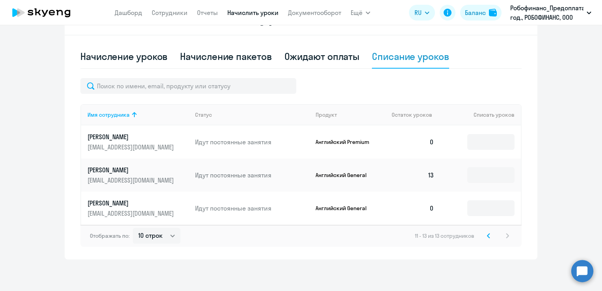
click at [487, 238] on icon at bounding box center [488, 236] width 3 height 6
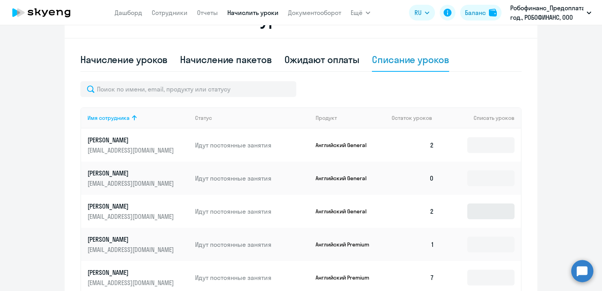
scroll to position [235, 0]
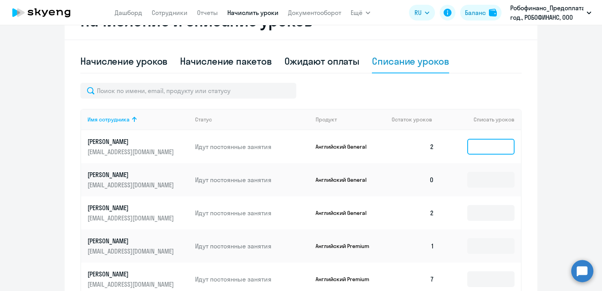
click at [497, 147] on input at bounding box center [490, 147] width 47 height 16
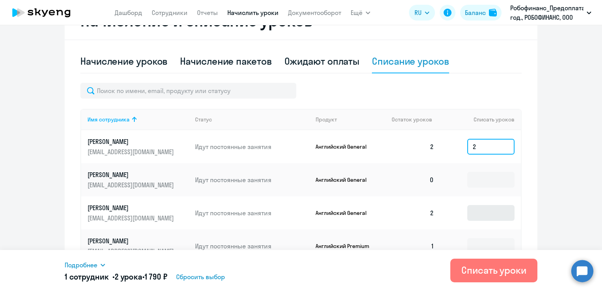
type input "2"
click at [487, 212] on input at bounding box center [490, 213] width 47 height 16
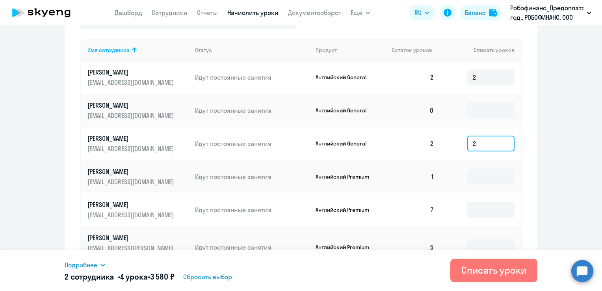
scroll to position [314, 0]
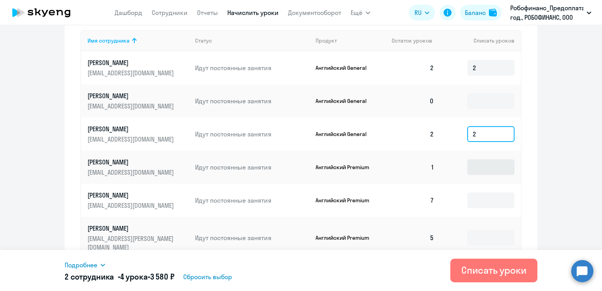
type input "2"
click at [482, 169] on input at bounding box center [490, 167] width 47 height 16
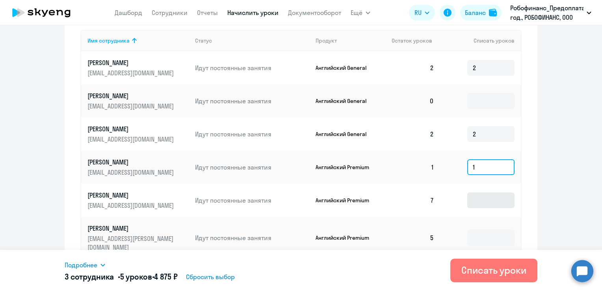
type input "1"
click at [492, 199] on input at bounding box center [490, 200] width 47 height 16
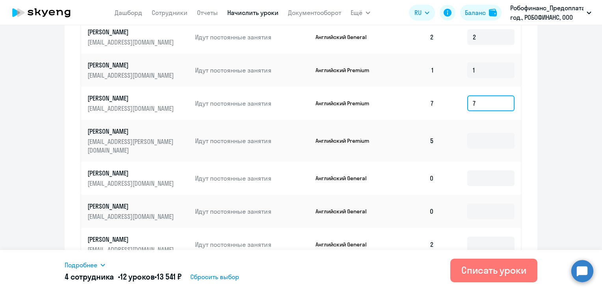
scroll to position [432, 0]
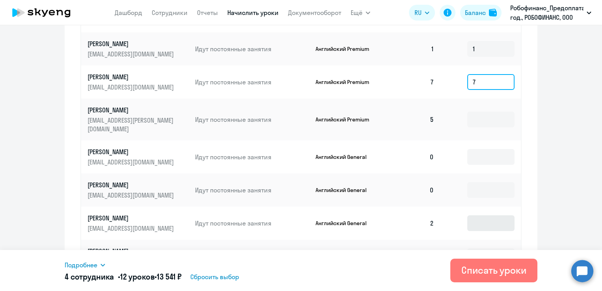
type input "7"
click at [485, 215] on input at bounding box center [490, 223] width 47 height 16
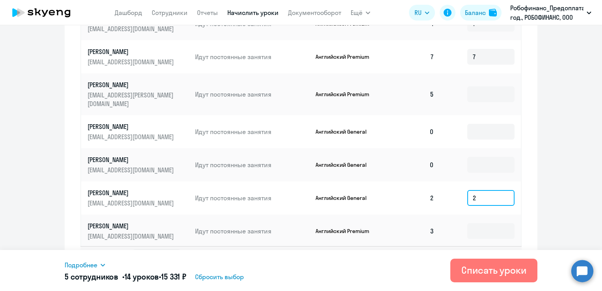
scroll to position [471, 0]
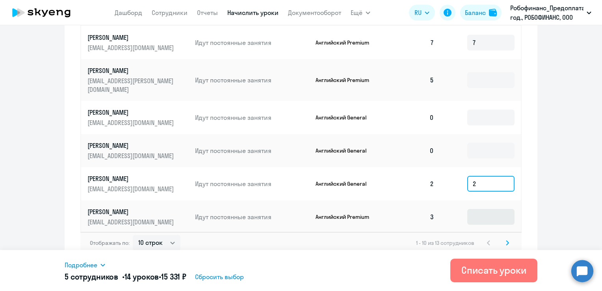
type input "2"
click at [489, 209] on input at bounding box center [490, 217] width 47 height 16
type input "3"
click at [506, 240] on icon at bounding box center [507, 242] width 2 height 4
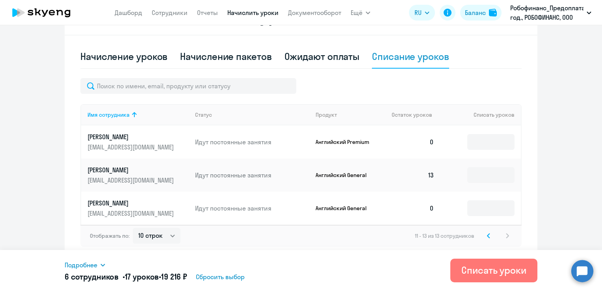
scroll to position [240, 0]
click at [487, 176] on input at bounding box center [490, 175] width 47 height 16
click at [480, 265] on div "Списать уроки" at bounding box center [493, 270] width 65 height 13
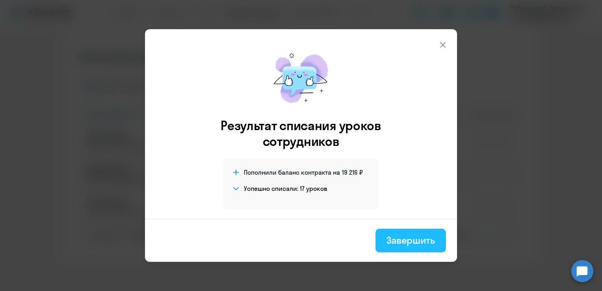
click at [422, 239] on div "Завершить" at bounding box center [411, 240] width 48 height 13
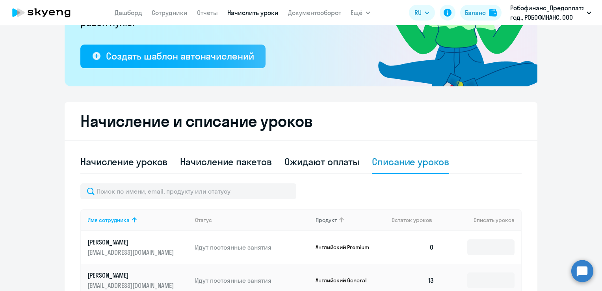
scroll to position [0, 0]
